Goal: Information Seeking & Learning: Learn about a topic

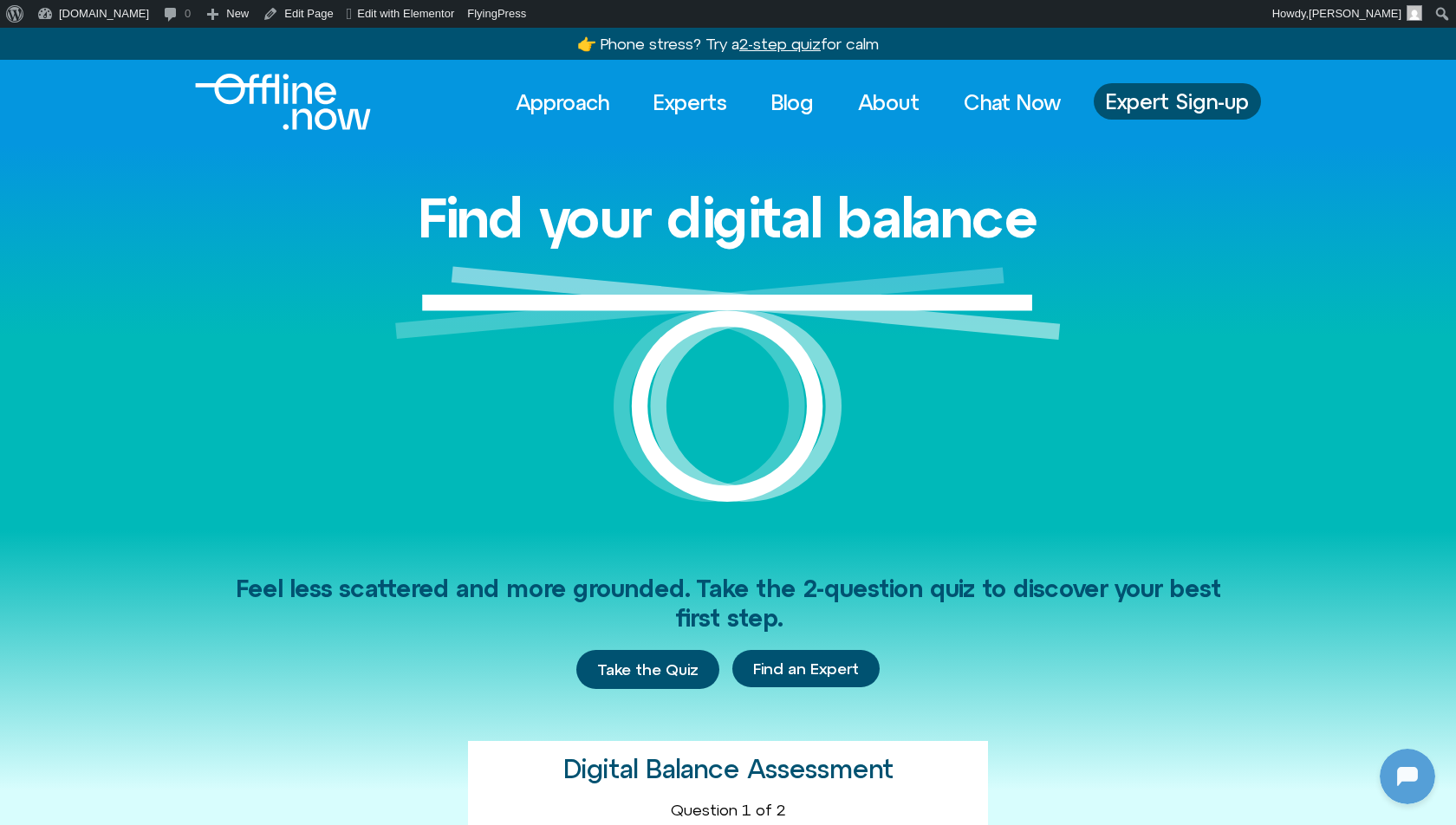
click at [64, 217] on div "Find your digital balance" at bounding box center [728, 336] width 1456 height 385
click at [81, 13] on link "[DOMAIN_NAME]" at bounding box center [92, 14] width 125 height 27
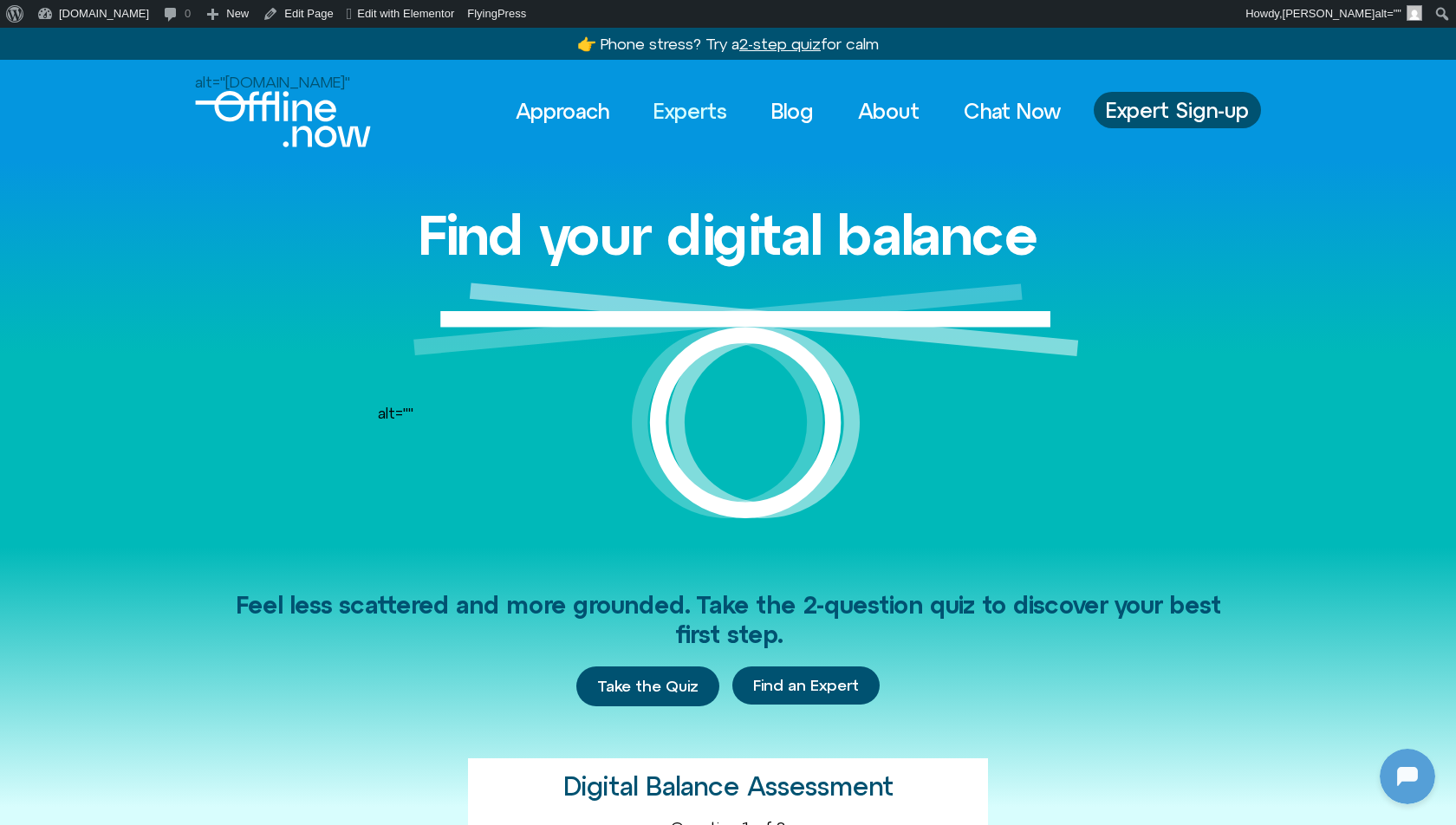
click at [676, 115] on link "Experts" at bounding box center [690, 111] width 105 height 38
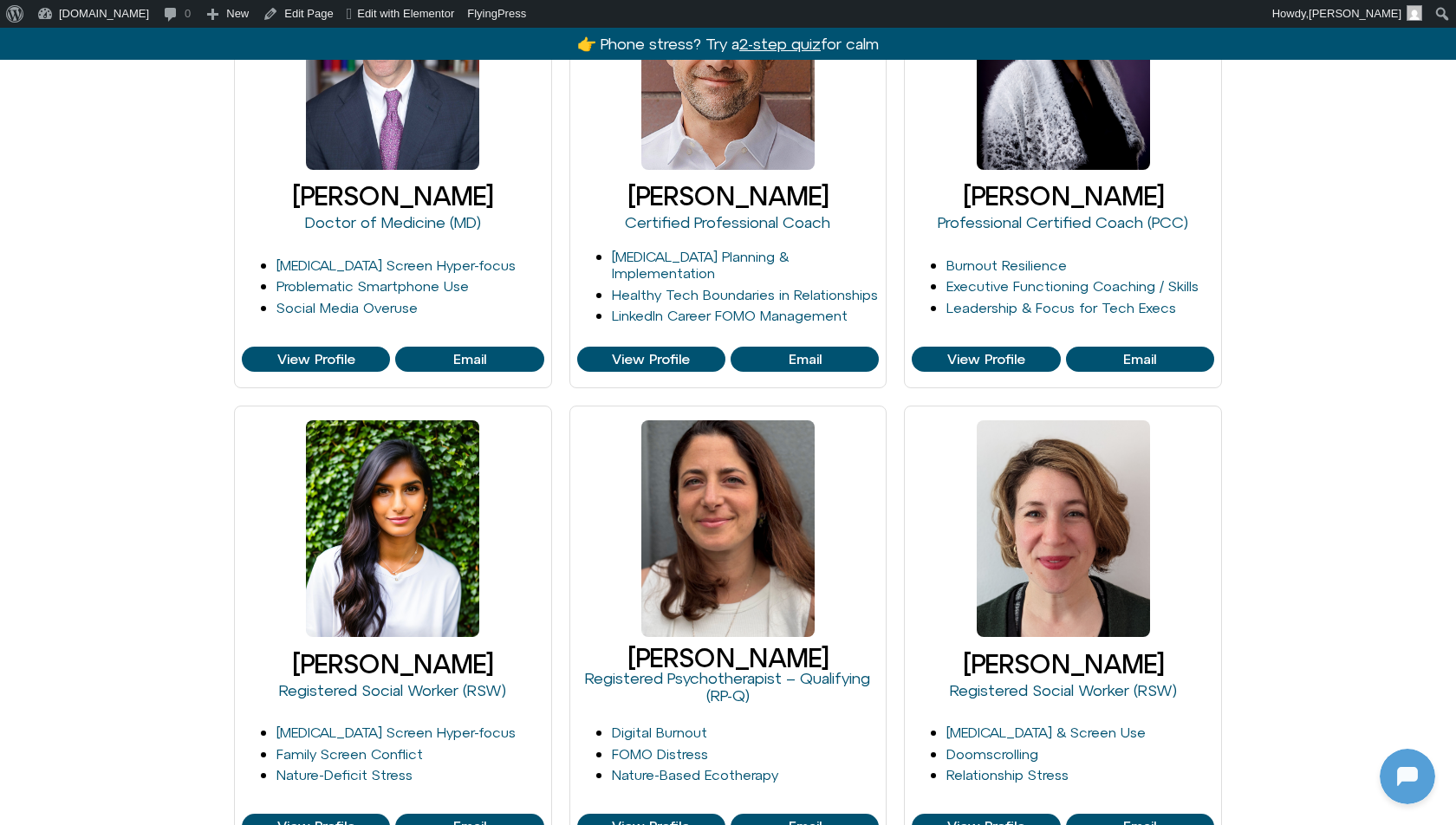
scroll to position [918, 0]
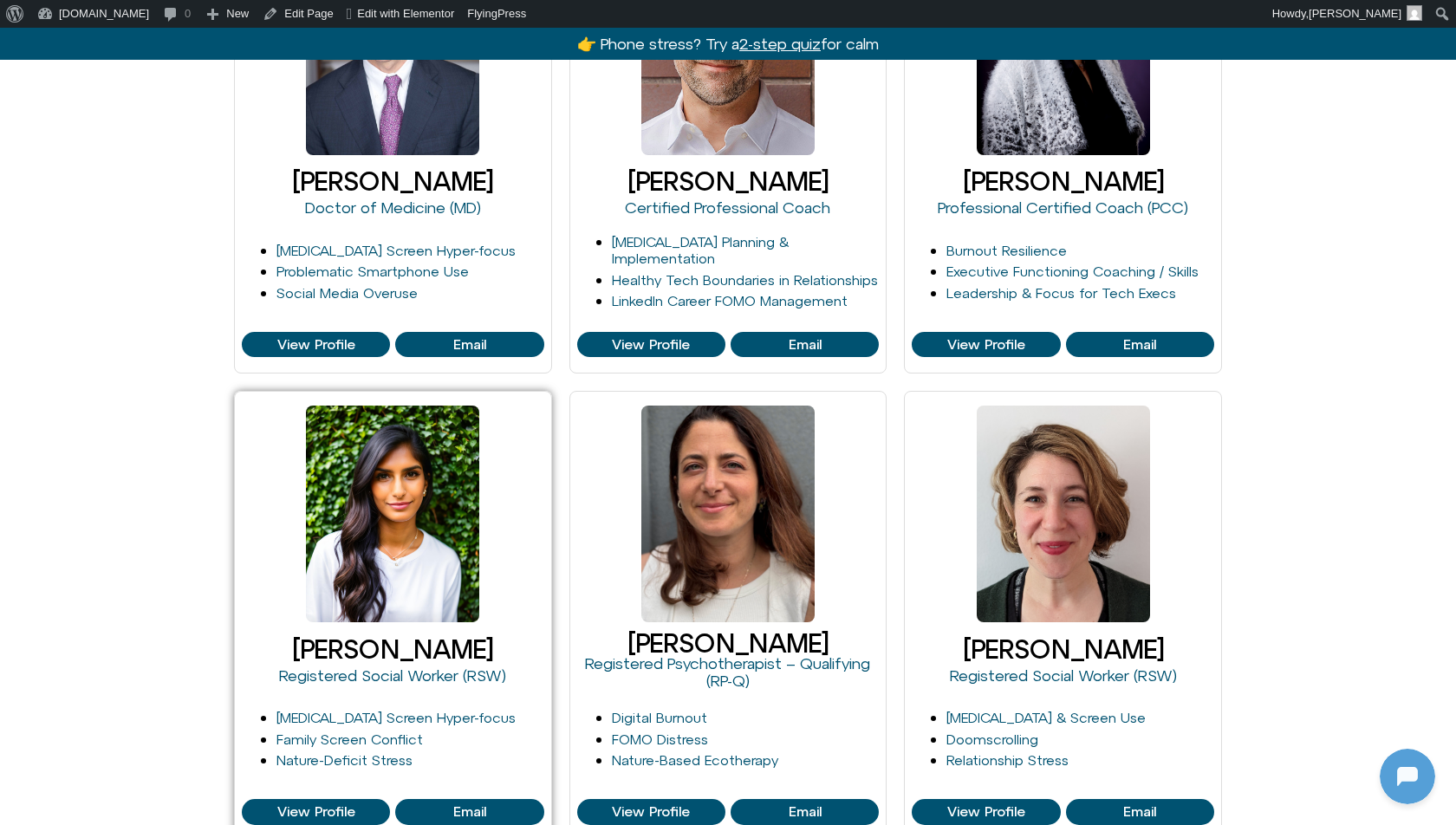
click at [462, 546] on div at bounding box center [392, 514] width 173 height 217
click at [392, 446] on div at bounding box center [392, 514] width 173 height 217
click at [319, 804] on span "View Profile" at bounding box center [316, 811] width 78 height 16
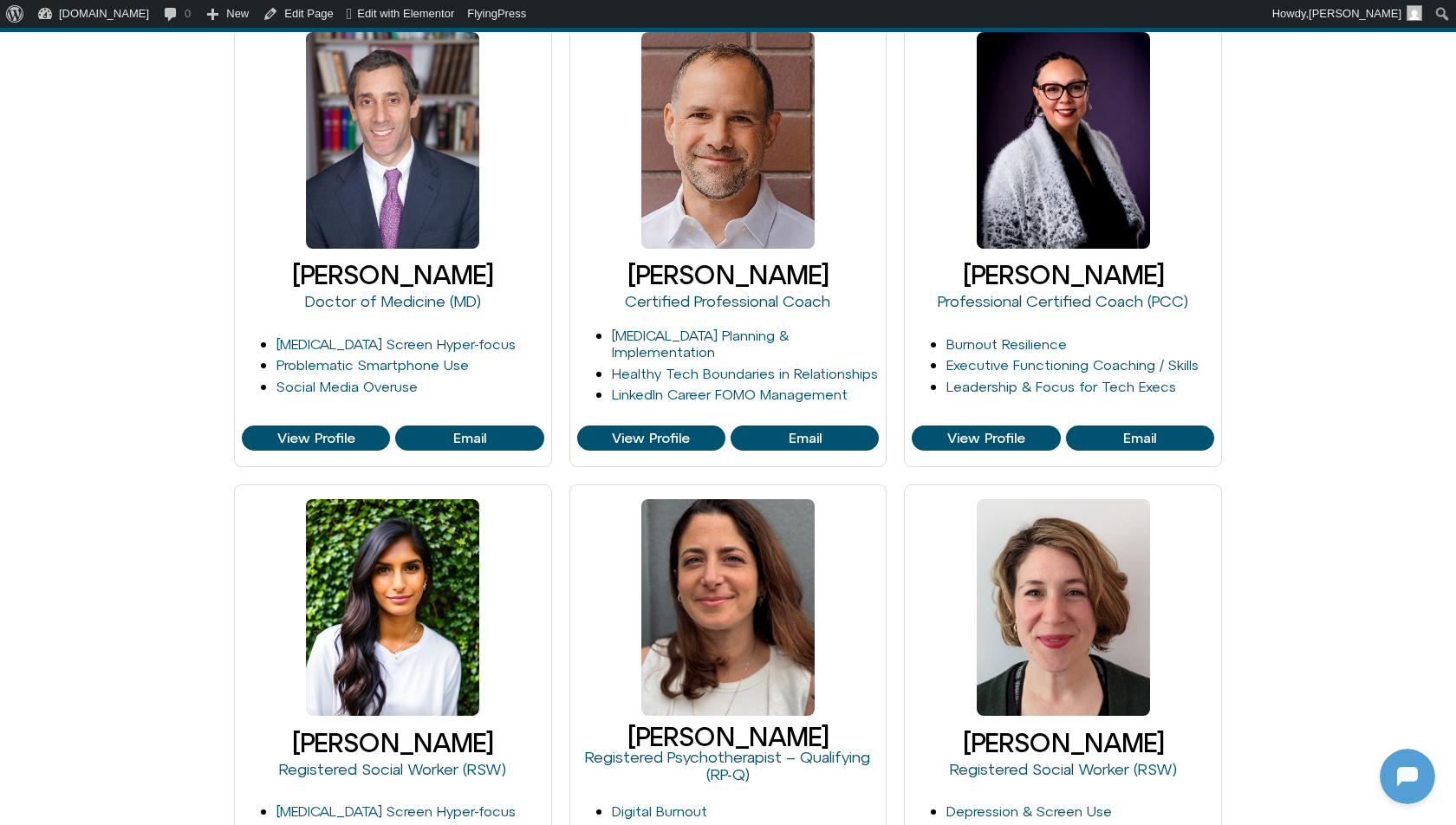
scroll to position [824, 0]
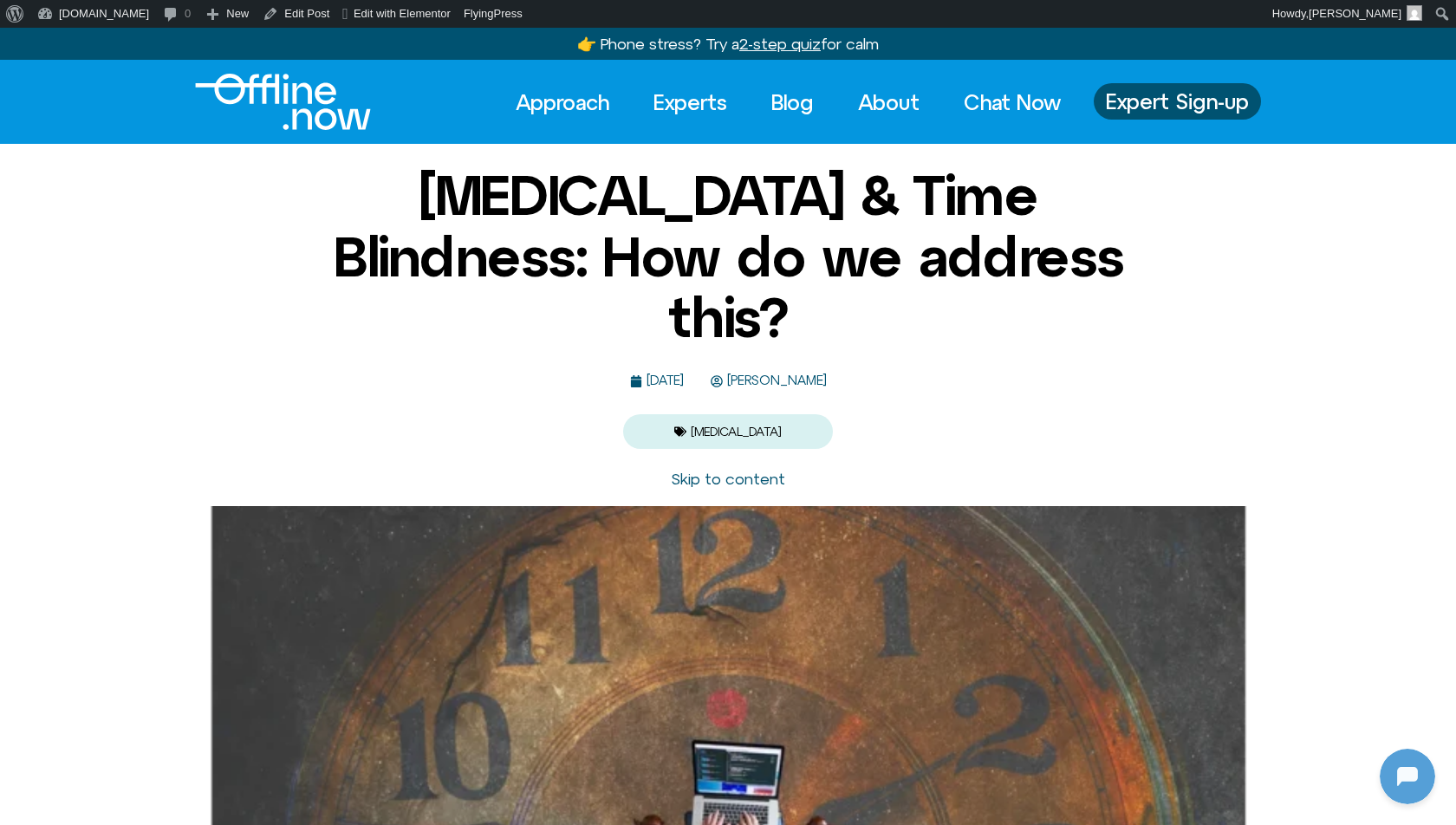
click at [746, 425] on link "[MEDICAL_DATA]" at bounding box center [735, 431] width 91 height 14
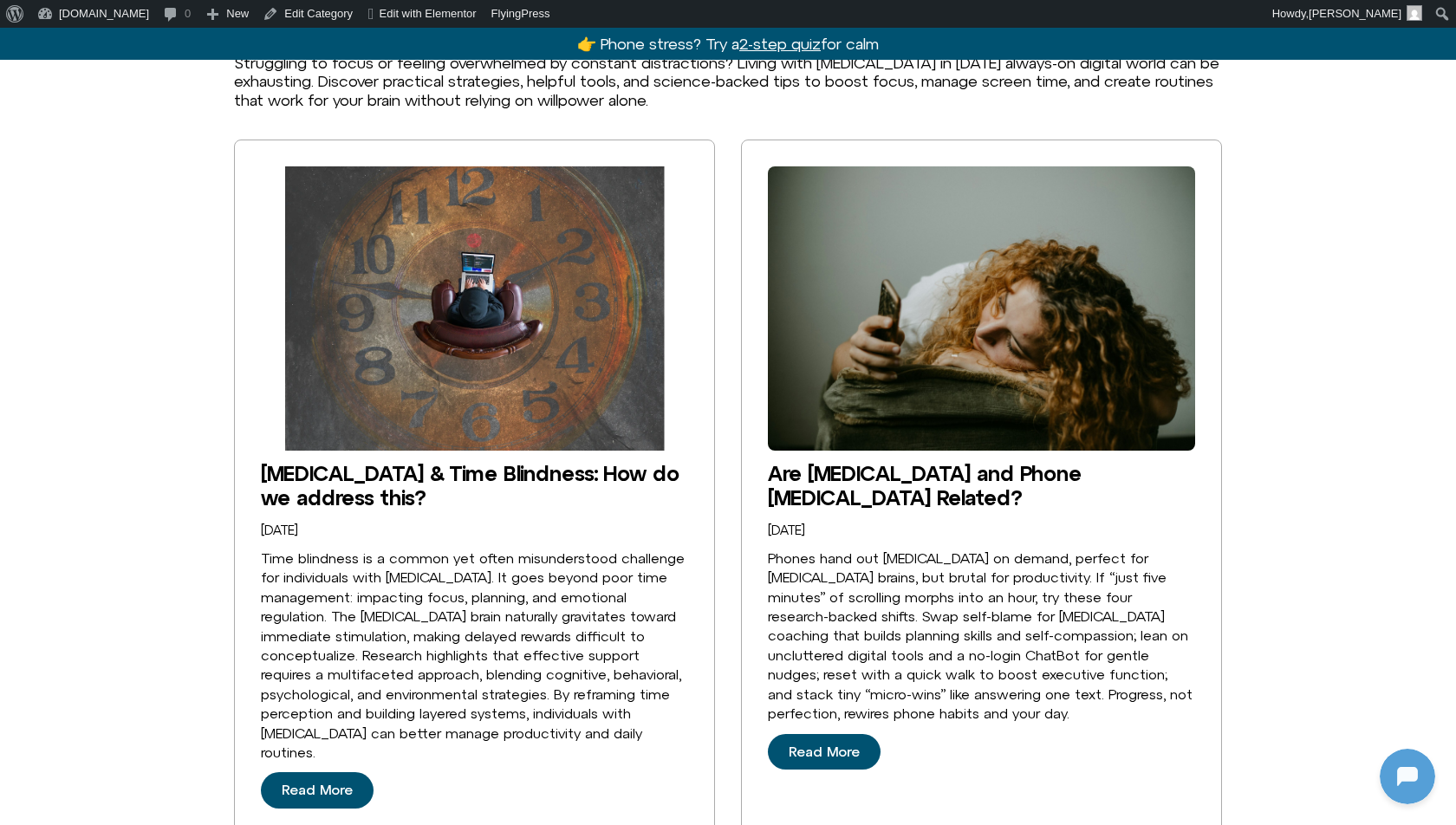
scroll to position [203, 0]
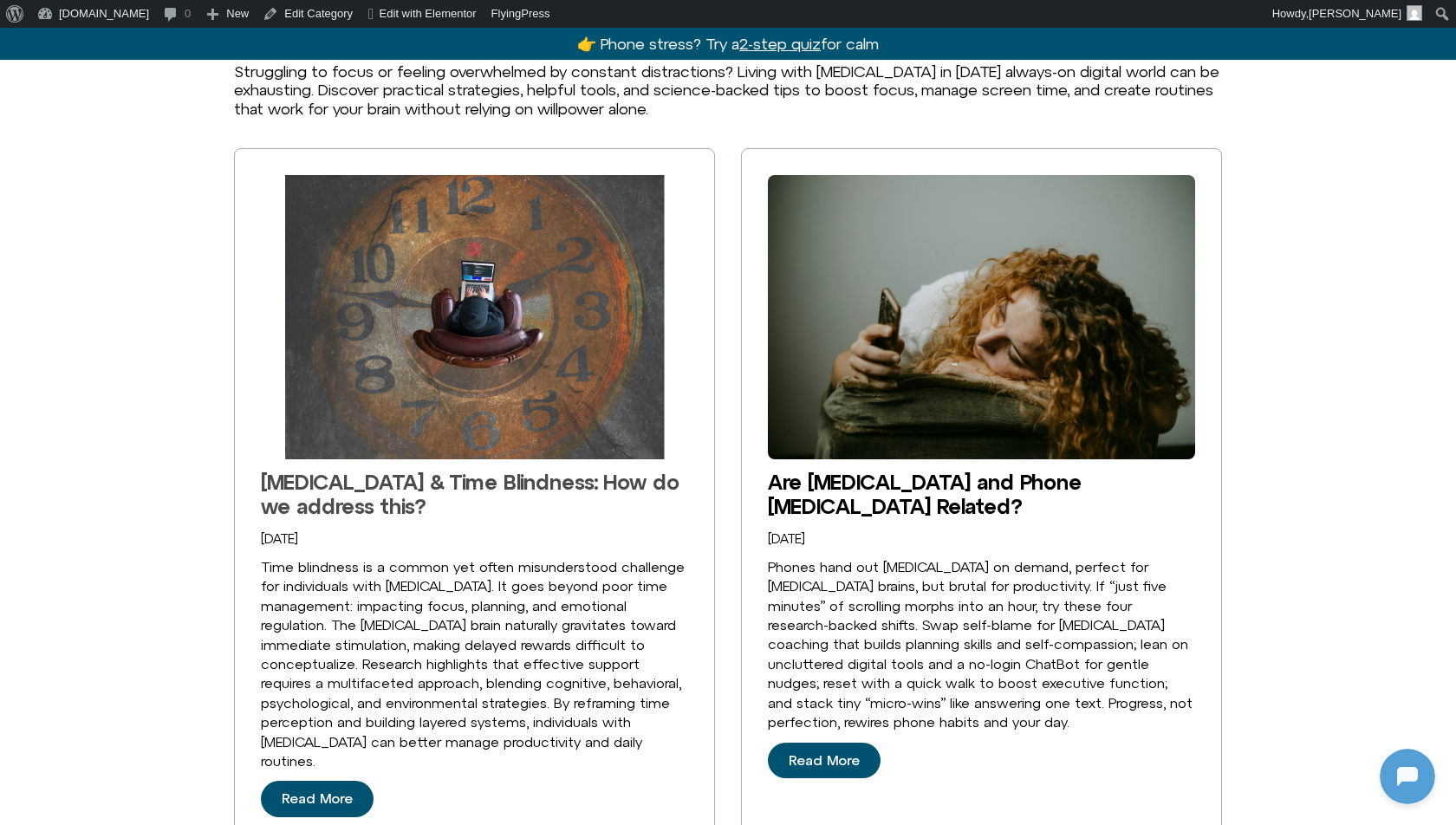
click at [578, 487] on link "[MEDICAL_DATA] & Time Blindness: How do we address this?" at bounding box center [470, 494] width 418 height 49
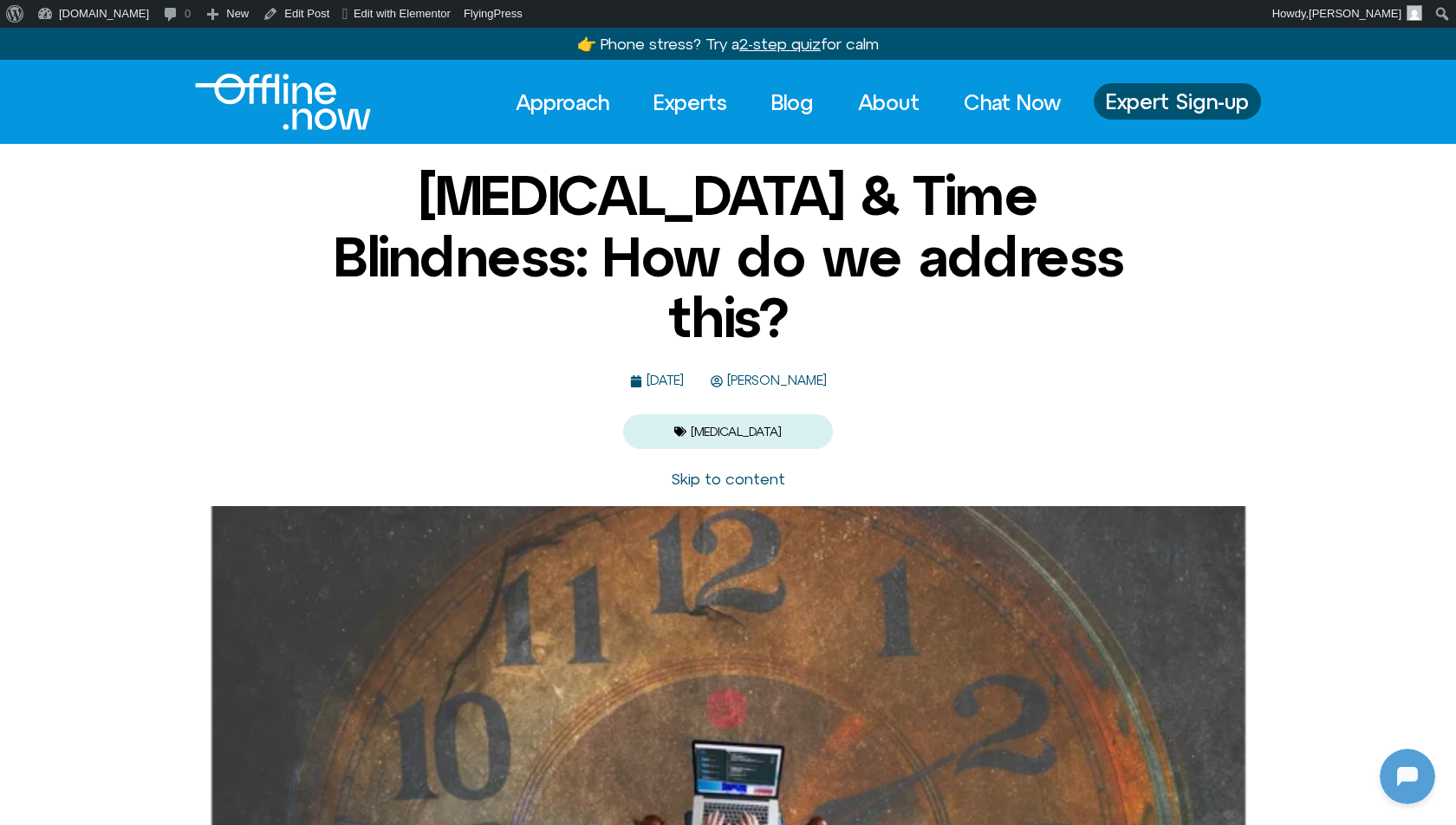
click at [817, 374] on span "[PERSON_NAME]" at bounding box center [775, 381] width 104 height 15
click at [480, 330] on div "[MEDICAL_DATA] & Time Blindness: How do we address this? [DATE] [PERSON_NAME] […" at bounding box center [728, 307] width 841 height 284
click at [787, 97] on link "Blog" at bounding box center [792, 103] width 73 height 38
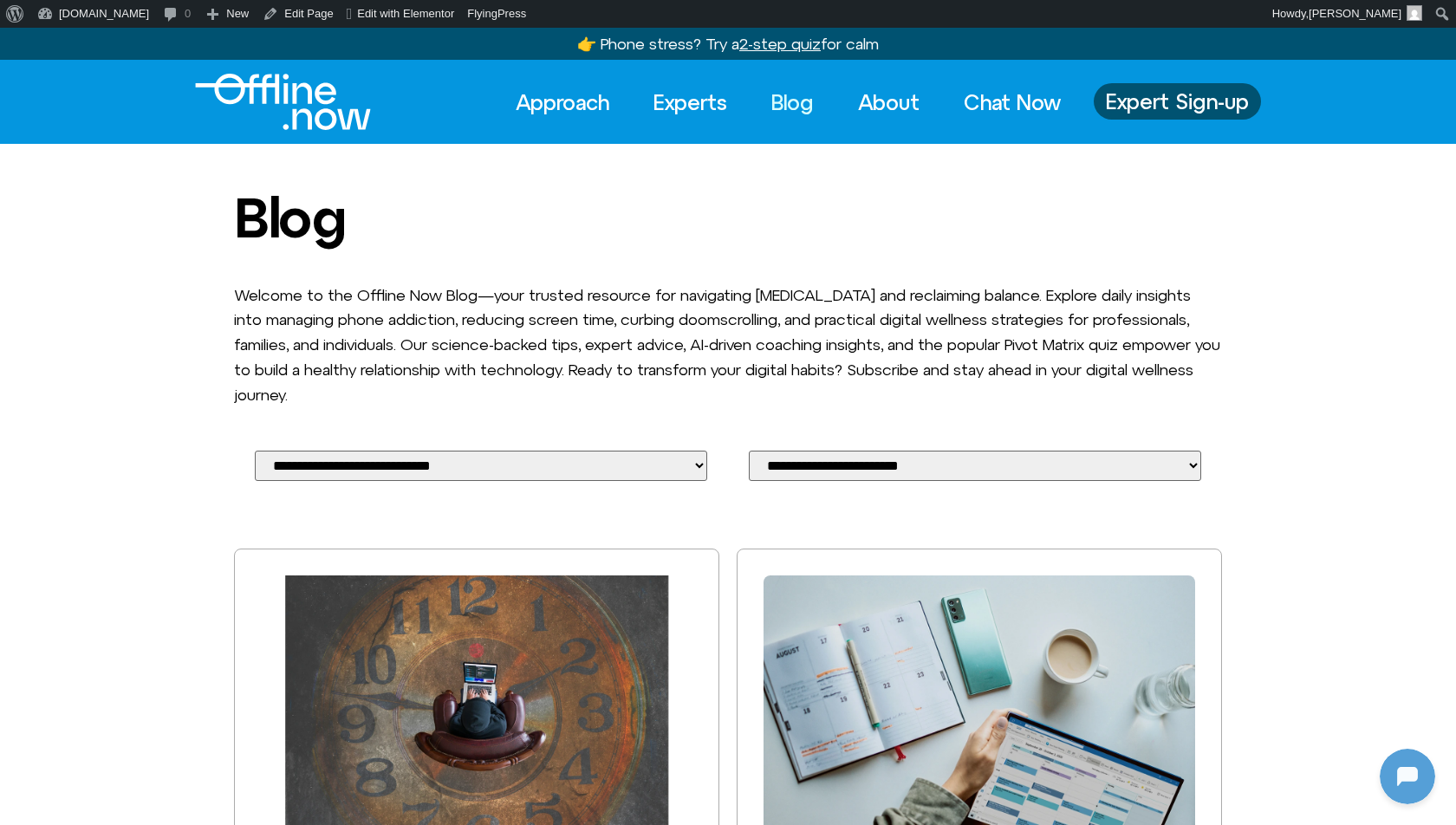
click at [455, 588] on img at bounding box center [476, 719] width 431 height 288
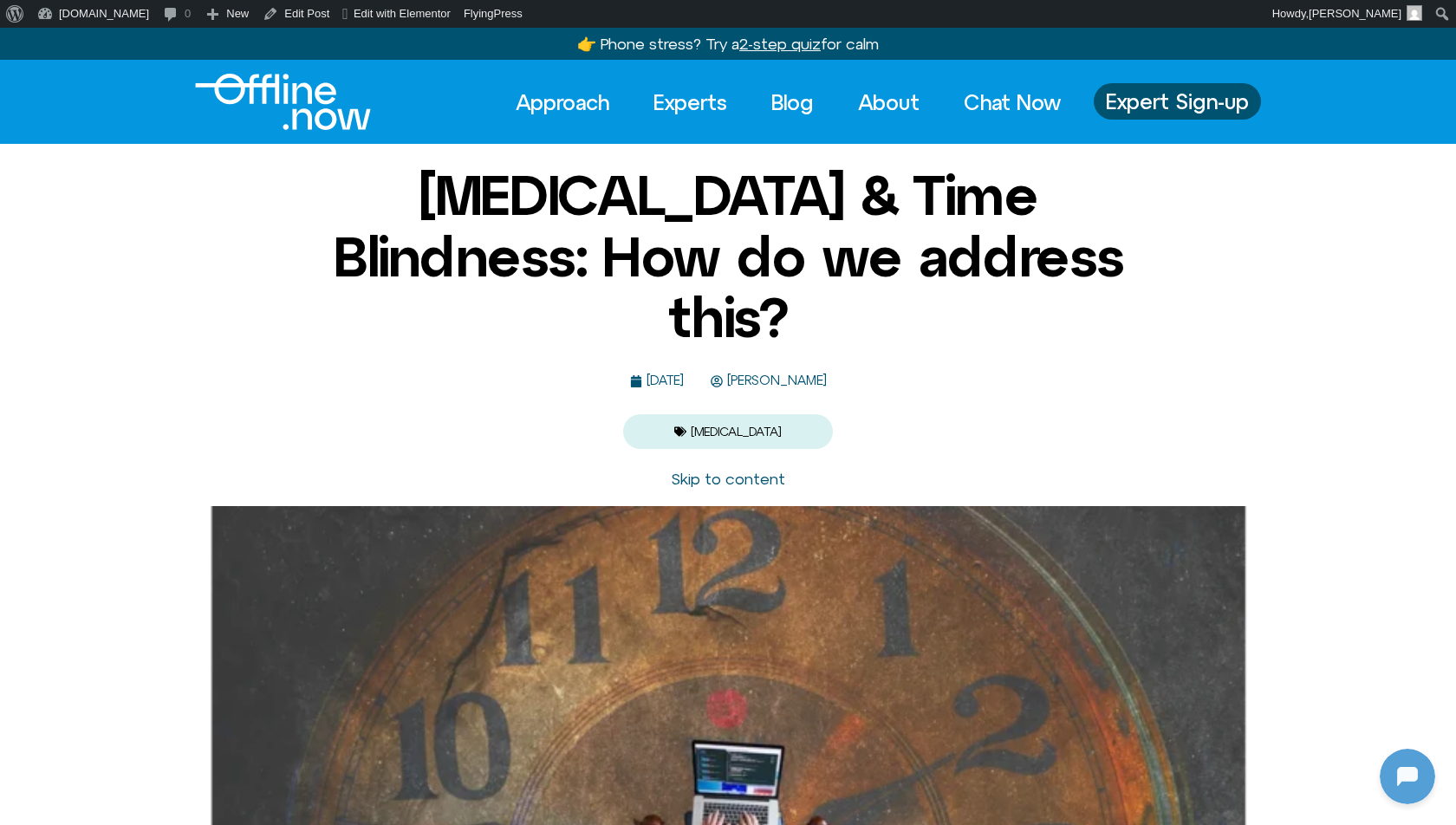
click at [263, 330] on div "[MEDICAL_DATA] & Time Blindness: How do we address this? [DATE] [PERSON_NAME] […" at bounding box center [728, 307] width 1456 height 284
click at [279, 66] on div "Approach Experts Blog About Chat Now Approach Experts Blog About Chat Now Exper…" at bounding box center [728, 102] width 1456 height 84
click at [89, 5] on link "[DOMAIN_NAME]" at bounding box center [92, 14] width 125 height 27
